Goal: Task Accomplishment & Management: Use online tool/utility

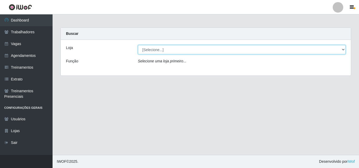
drag, startPoint x: 144, startPoint y: 47, endPoint x: 148, endPoint y: 50, distance: 4.6
click at [148, 50] on select "[Selecione...] Chinatown Sushimi - [GEOGRAPHIC_DATA]" at bounding box center [242, 49] width 208 height 9
select select "357"
click at [138, 45] on select "[Selecione...] Chinatown Sushimi - [GEOGRAPHIC_DATA]" at bounding box center [242, 49] width 208 height 9
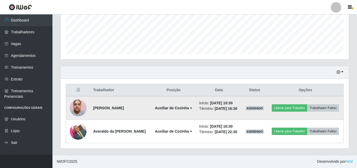
scroll to position [141, 0]
click at [299, 104] on button "Liberar para Trabalho" at bounding box center [289, 107] width 35 height 7
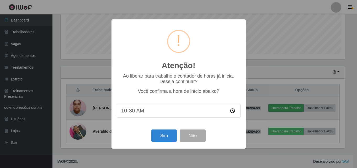
scroll to position [109, 286]
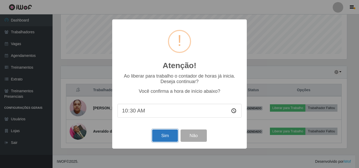
click at [165, 136] on button "Sim" at bounding box center [164, 136] width 25 height 12
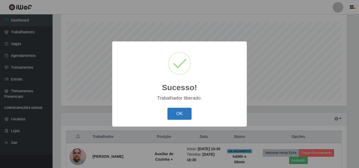
click at [180, 116] on button "OK" at bounding box center [179, 114] width 24 height 12
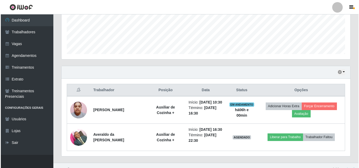
scroll to position [139, 0]
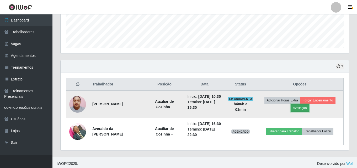
click at [304, 112] on button "Avaliação" at bounding box center [300, 107] width 19 height 7
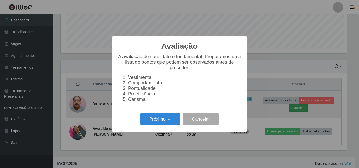
scroll to position [109, 286]
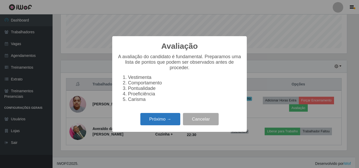
click at [159, 120] on button "Próximo →" at bounding box center [160, 119] width 40 height 12
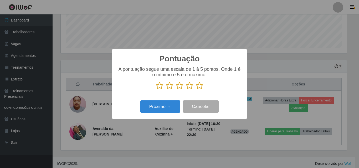
click at [198, 87] on icon at bounding box center [199, 86] width 7 height 8
click at [196, 90] on input "radio" at bounding box center [196, 90] width 0 height 0
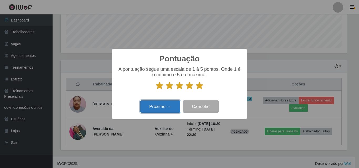
click at [157, 106] on button "Próximo →" at bounding box center [160, 107] width 40 height 12
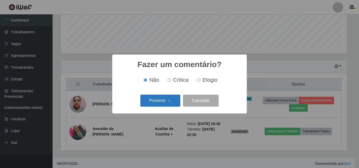
click at [162, 103] on button "Próximo →" at bounding box center [160, 101] width 40 height 12
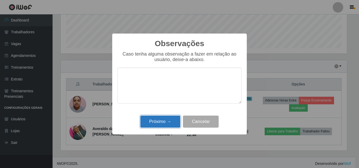
click at [166, 123] on button "Próximo →" at bounding box center [160, 122] width 40 height 12
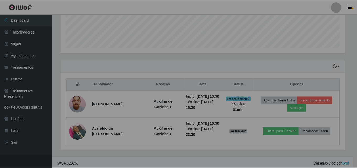
scroll to position [109, 288]
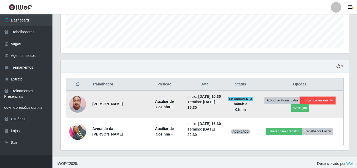
click at [313, 102] on button "Forçar Encerramento" at bounding box center [318, 100] width 35 height 7
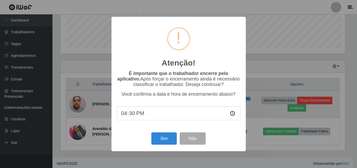
scroll to position [109, 286]
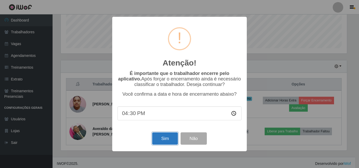
click at [165, 141] on button "Sim" at bounding box center [164, 139] width 25 height 12
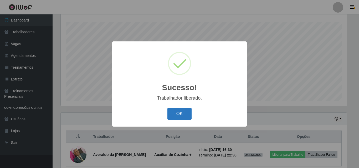
click at [184, 115] on button "OK" at bounding box center [179, 114] width 24 height 12
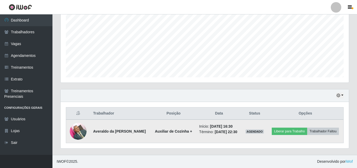
scroll to position [114, 0]
click at [301, 128] on button "Liberar para Trabalho" at bounding box center [289, 131] width 35 height 7
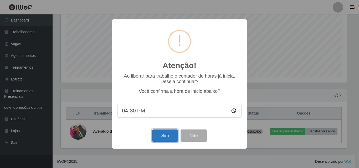
click at [165, 136] on button "Sim" at bounding box center [164, 136] width 25 height 12
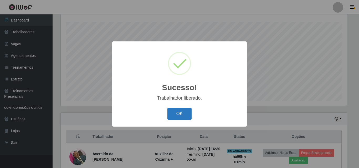
click at [178, 116] on button "OK" at bounding box center [179, 114] width 24 height 12
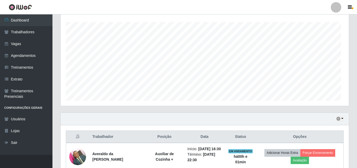
scroll to position [109, 288]
